Goal: Task Accomplishment & Management: Use online tool/utility

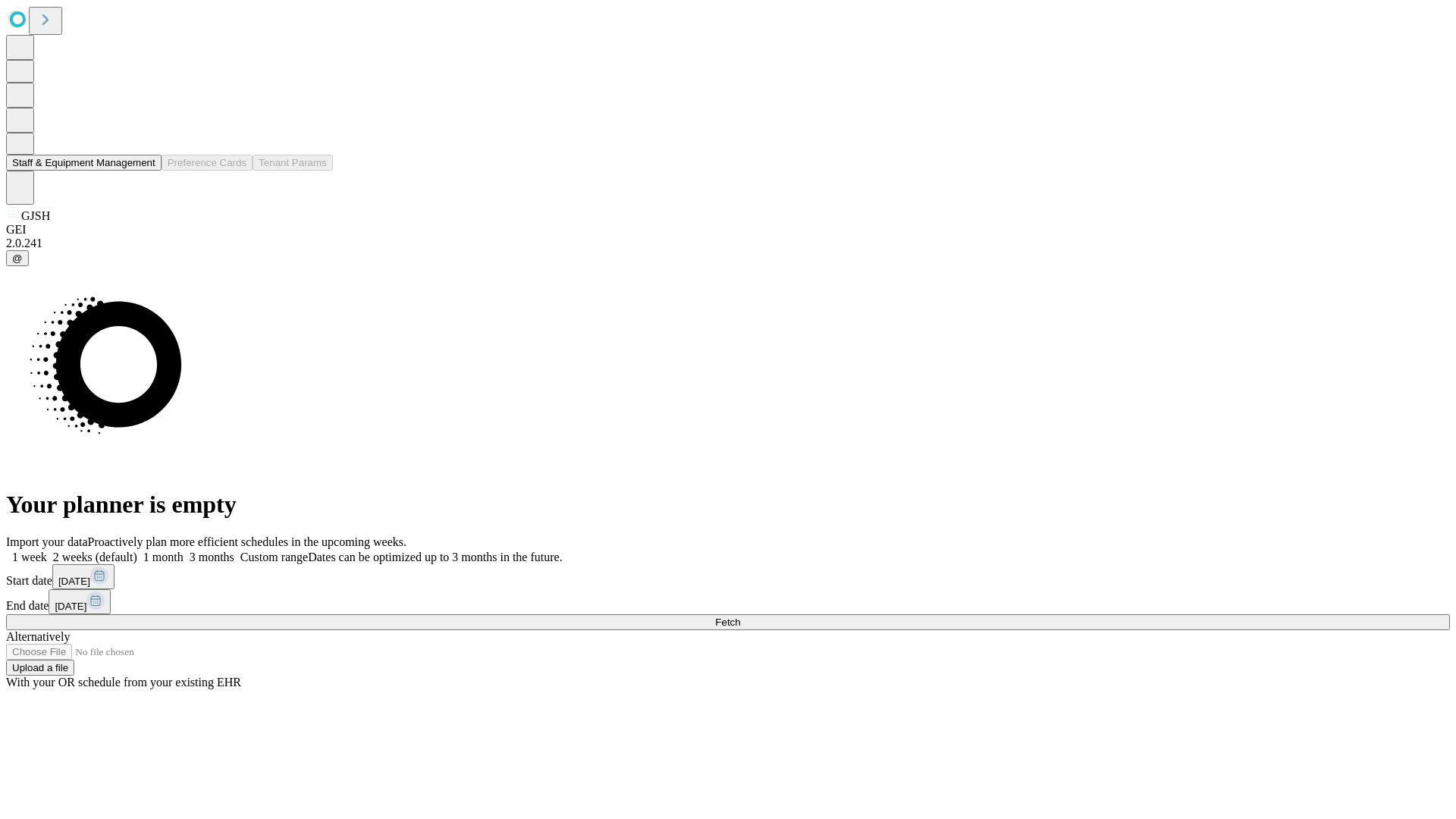
click at [145, 170] on button "Staff & Equipment Management" at bounding box center [83, 163] width 156 height 16
